Goal: Information Seeking & Learning: Learn about a topic

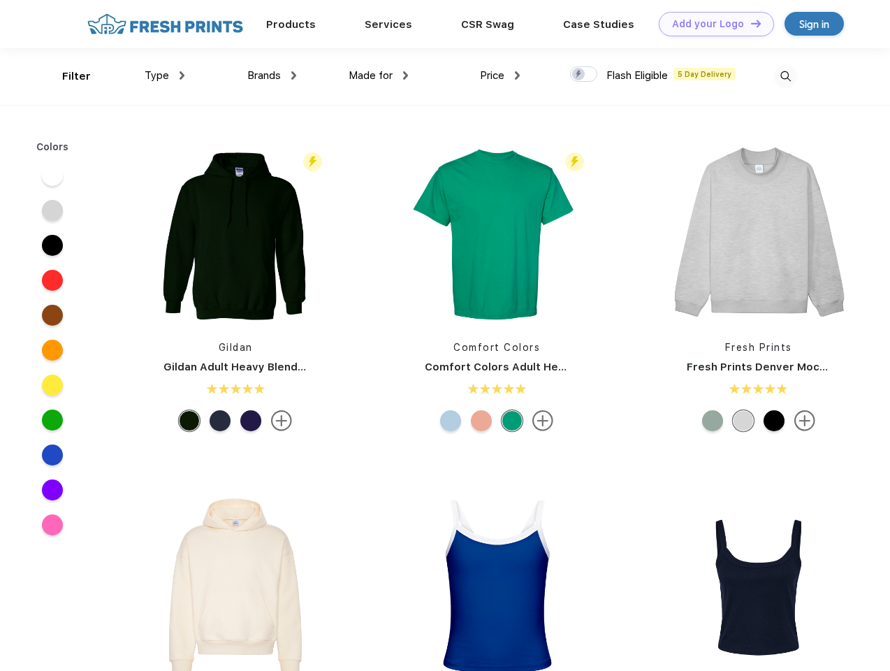
click at [711, 24] on link "Add your Logo Design Tool" at bounding box center [716, 24] width 115 height 24
click at [0, 0] on div "Design Tool" at bounding box center [0, 0] width 0 height 0
click at [750, 23] on link "Add your Logo Design Tool" at bounding box center [716, 24] width 115 height 24
click at [67, 76] on div "Filter" at bounding box center [76, 76] width 29 height 16
click at [165, 75] on span "Type" at bounding box center [157, 75] width 24 height 13
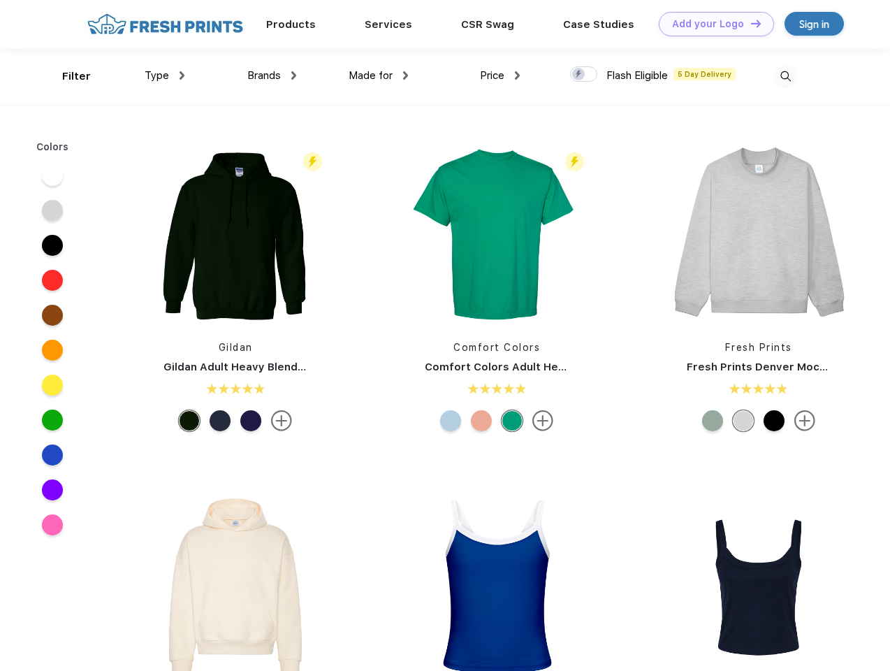
click at [272, 75] on span "Brands" at bounding box center [264, 75] width 34 height 13
click at [379, 75] on span "Made for" at bounding box center [371, 75] width 44 height 13
click at [500, 75] on span "Price" at bounding box center [492, 75] width 24 height 13
click at [584, 75] on div at bounding box center [583, 73] width 27 height 15
click at [579, 75] on input "checkbox" at bounding box center [574, 70] width 9 height 9
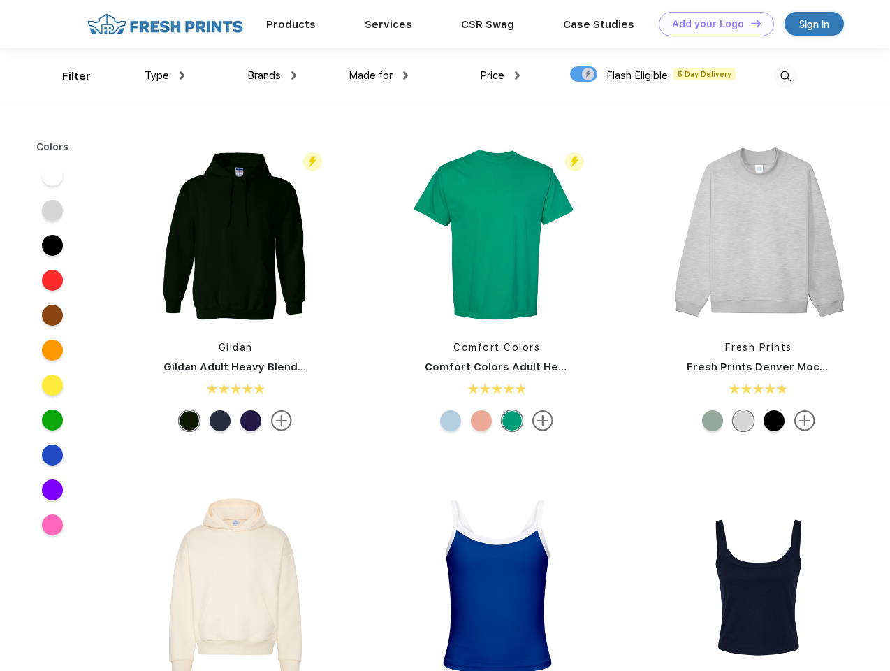
click at [785, 76] on img at bounding box center [785, 76] width 23 height 23
